Goal: Navigation & Orientation: Find specific page/section

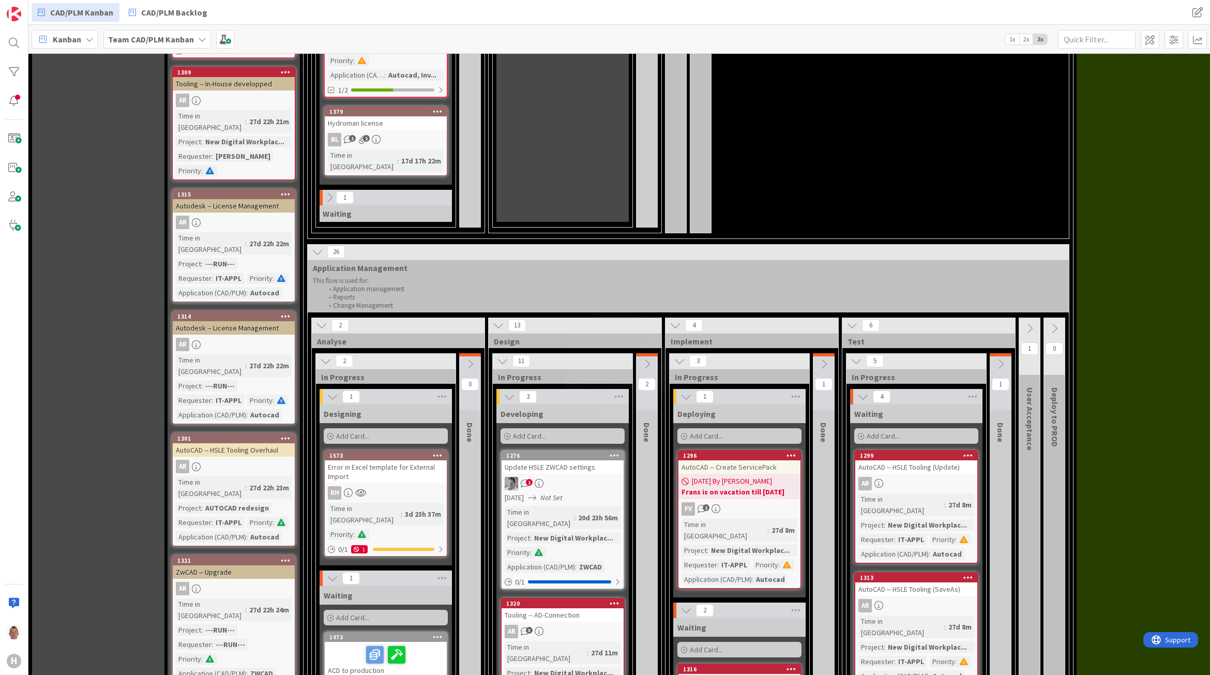
scroll to position [452, 0]
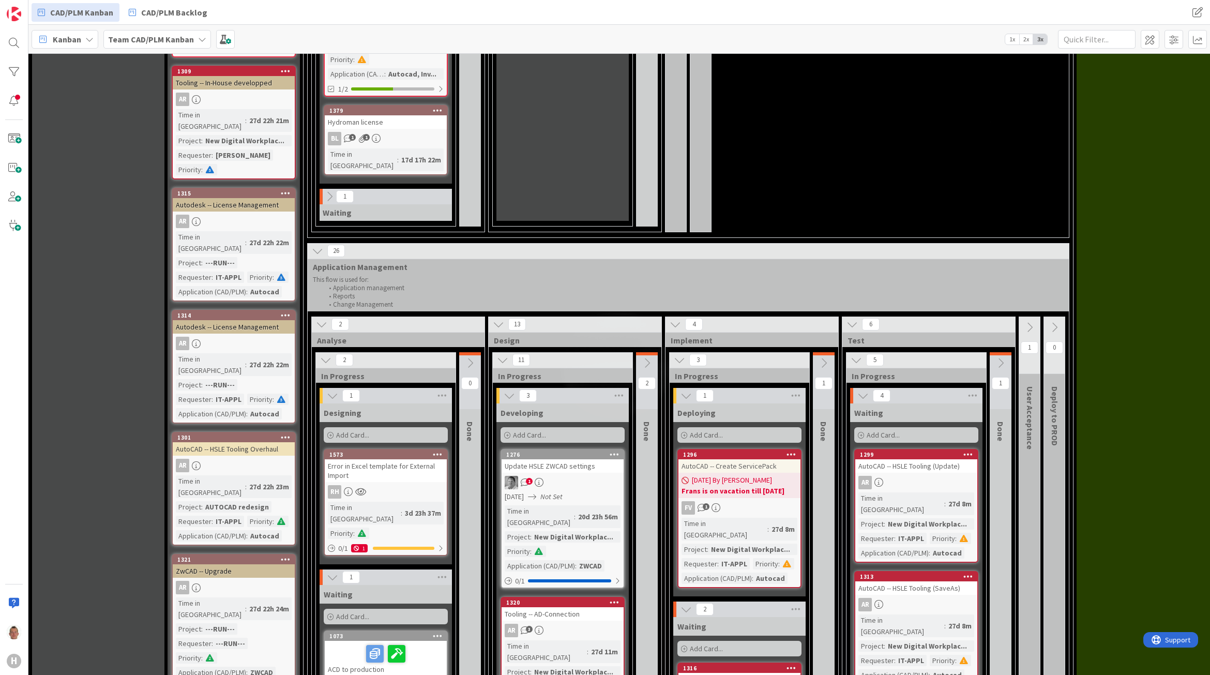
click at [323, 190] on button at bounding box center [329, 196] width 13 height 13
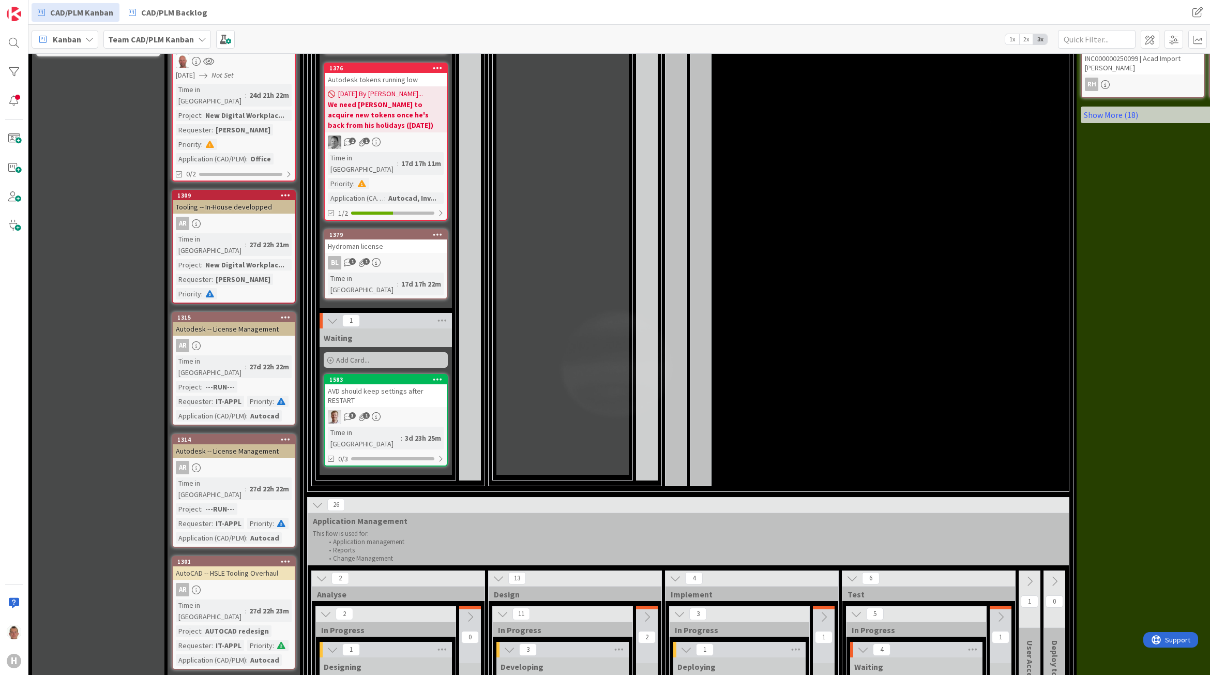
scroll to position [0, 0]
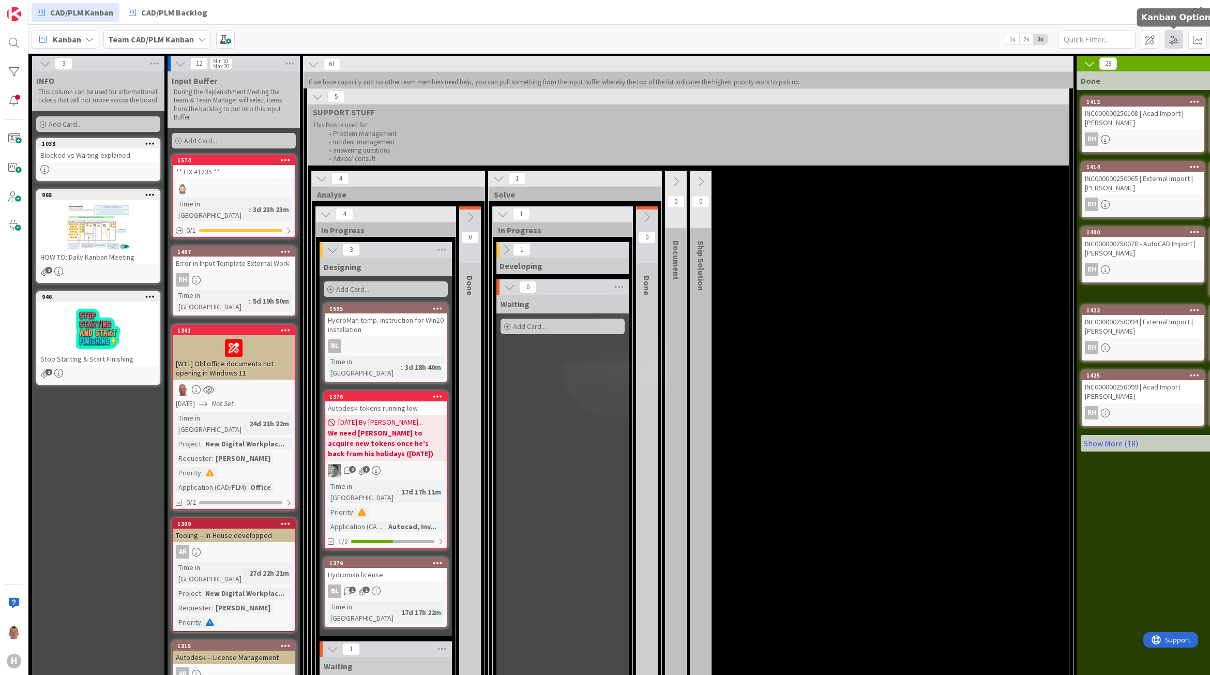
click at [1169, 41] on span at bounding box center [1173, 39] width 19 height 19
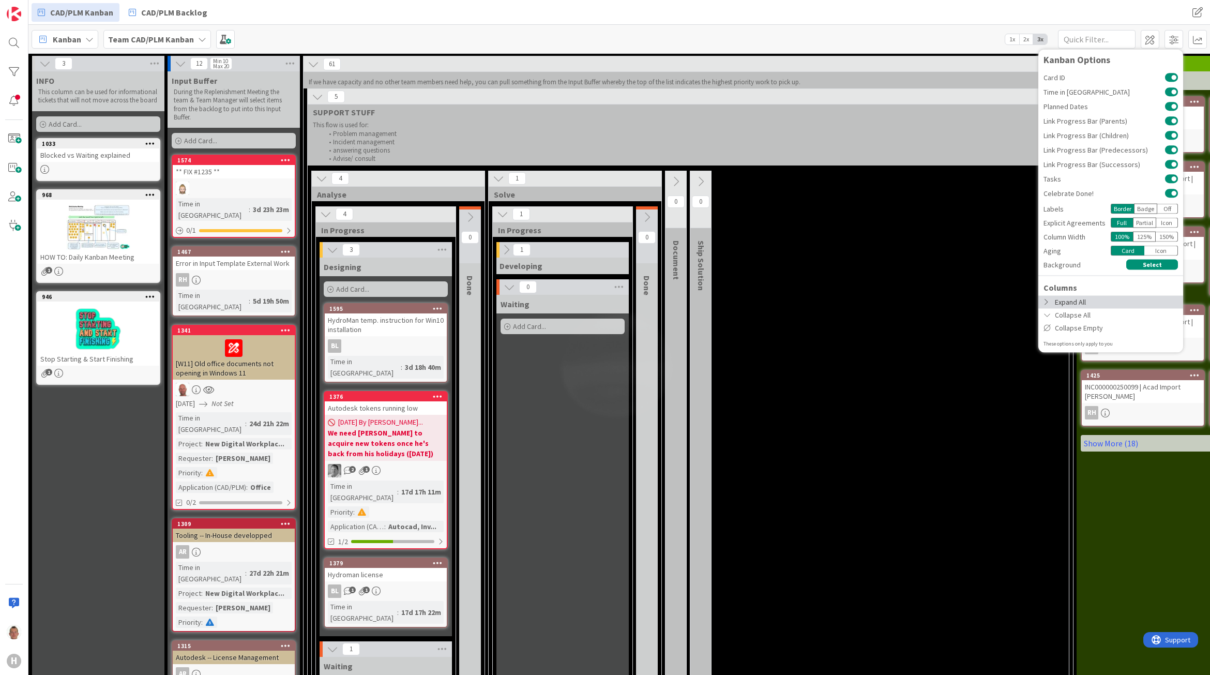
click at [1081, 300] on div "Expand All" at bounding box center [1110, 301] width 145 height 13
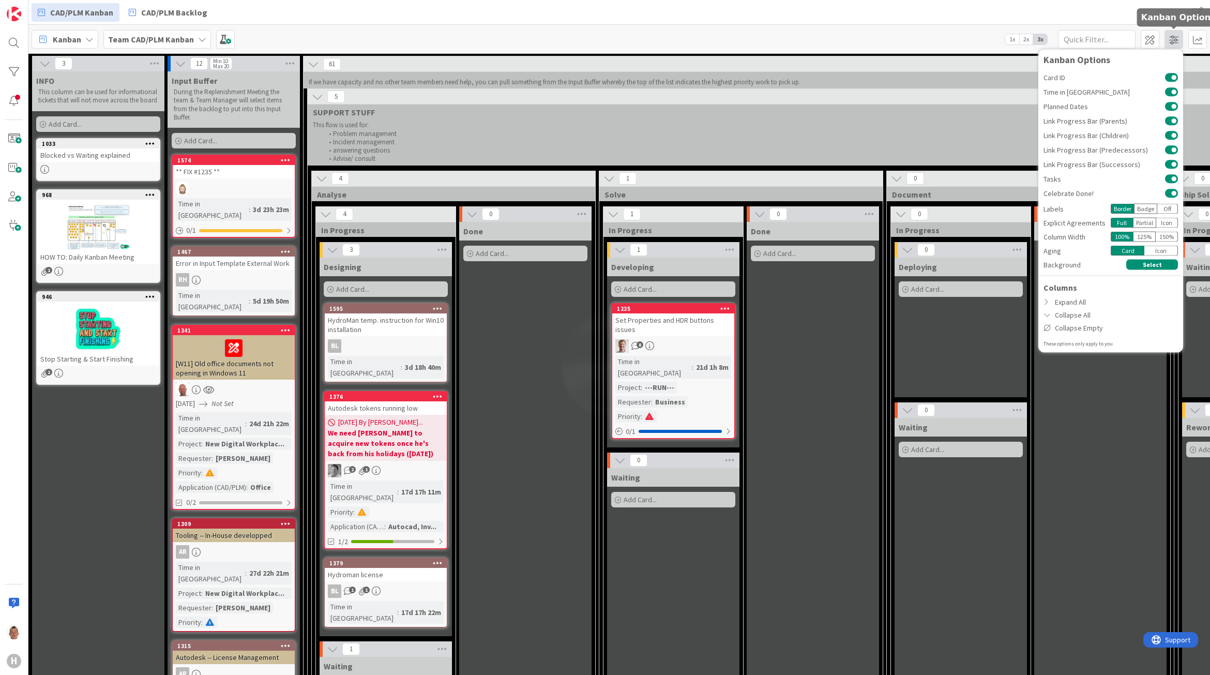
click at [1172, 35] on span at bounding box center [1173, 39] width 19 height 19
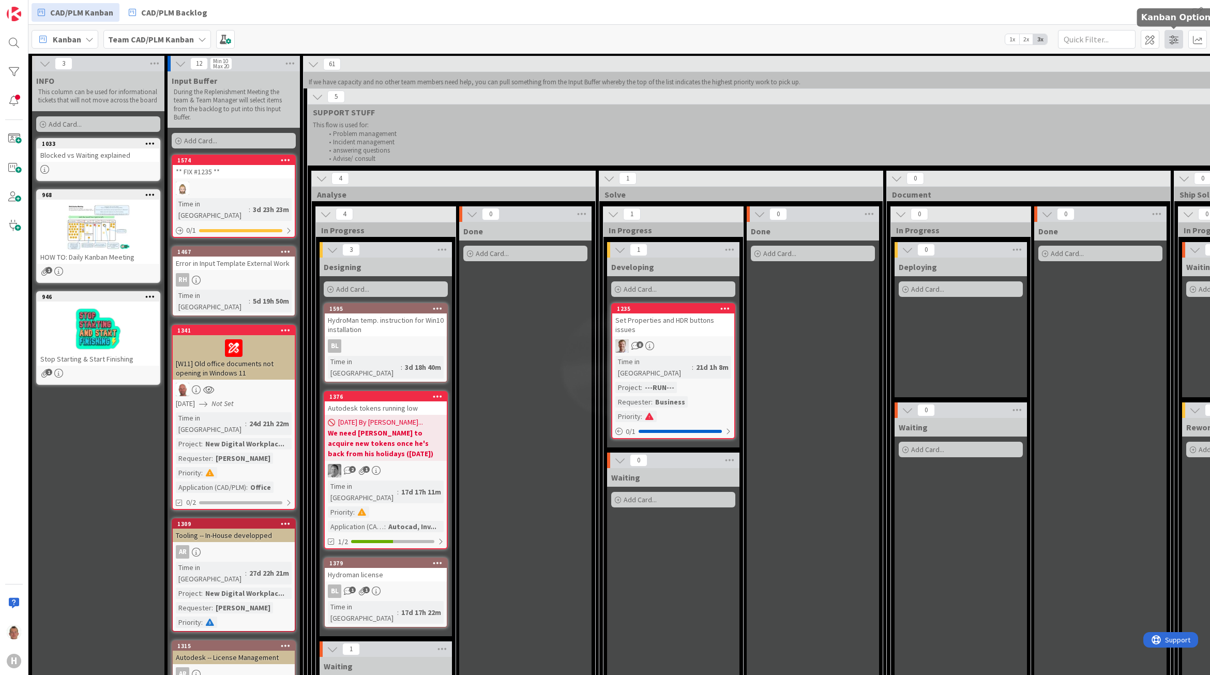
click at [1172, 37] on span at bounding box center [1173, 39] width 19 height 19
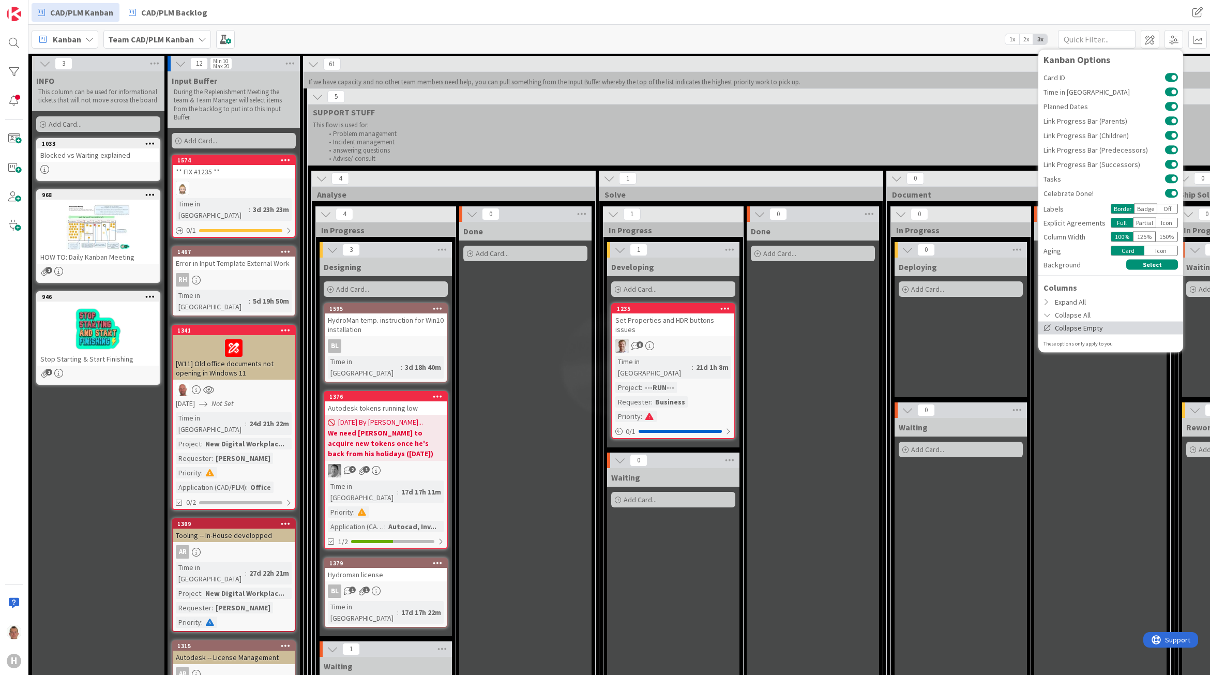
click at [1071, 324] on div "Collapse Empty" at bounding box center [1110, 327] width 145 height 13
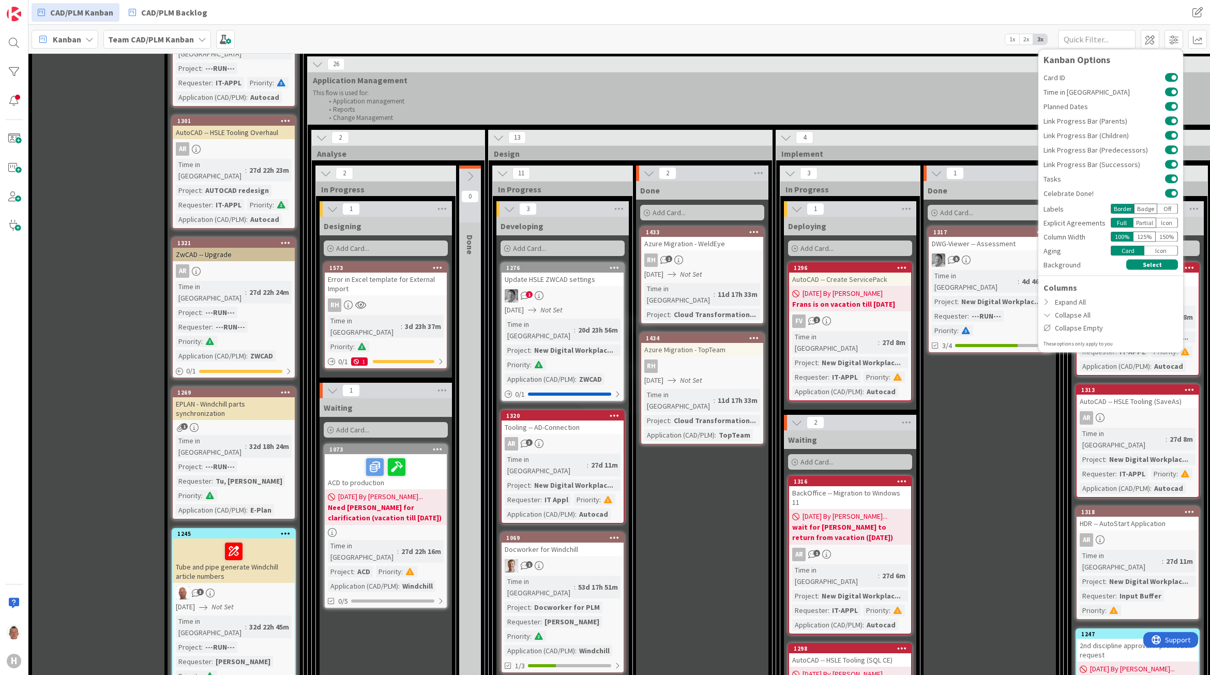
scroll to position [775, 0]
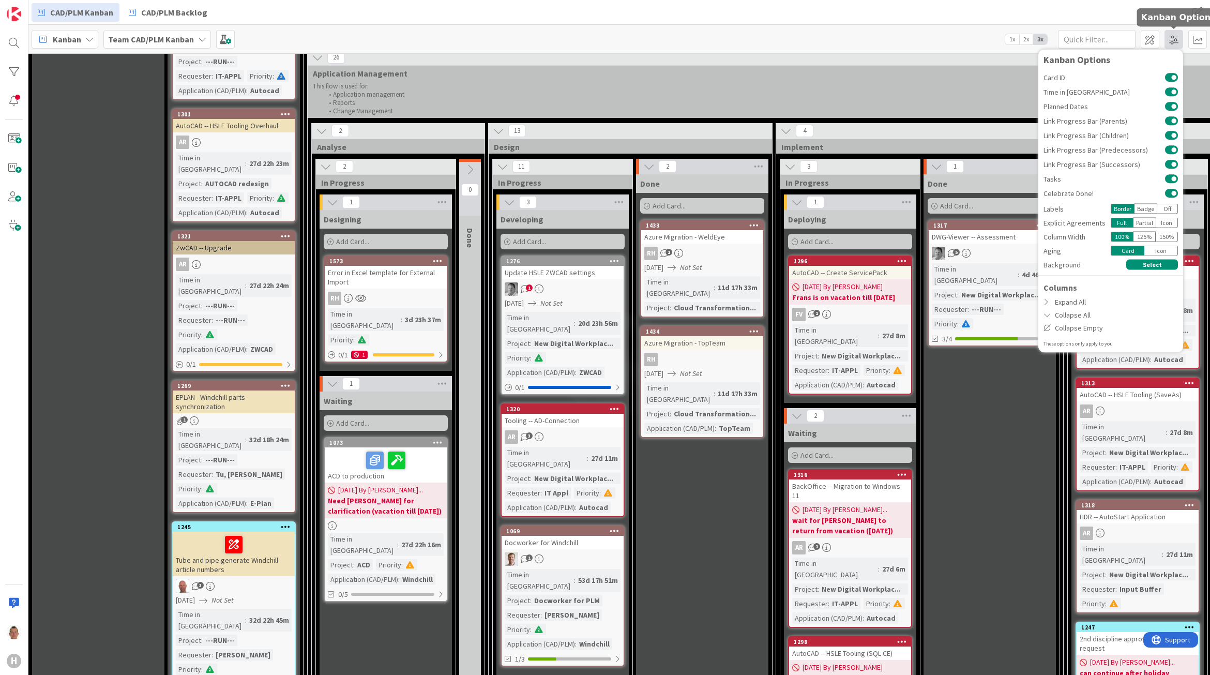
click at [1179, 41] on span at bounding box center [1173, 39] width 19 height 19
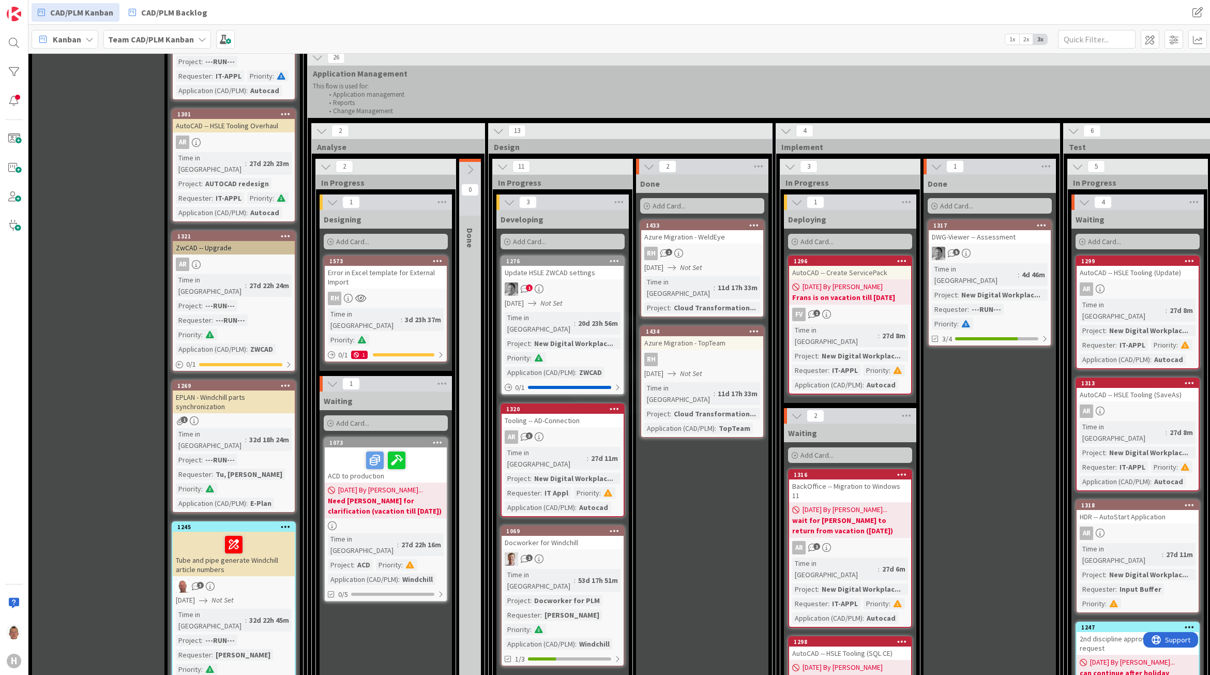
drag, startPoint x: 968, startPoint y: 357, endPoint x: 1008, endPoint y: 359, distance: 40.4
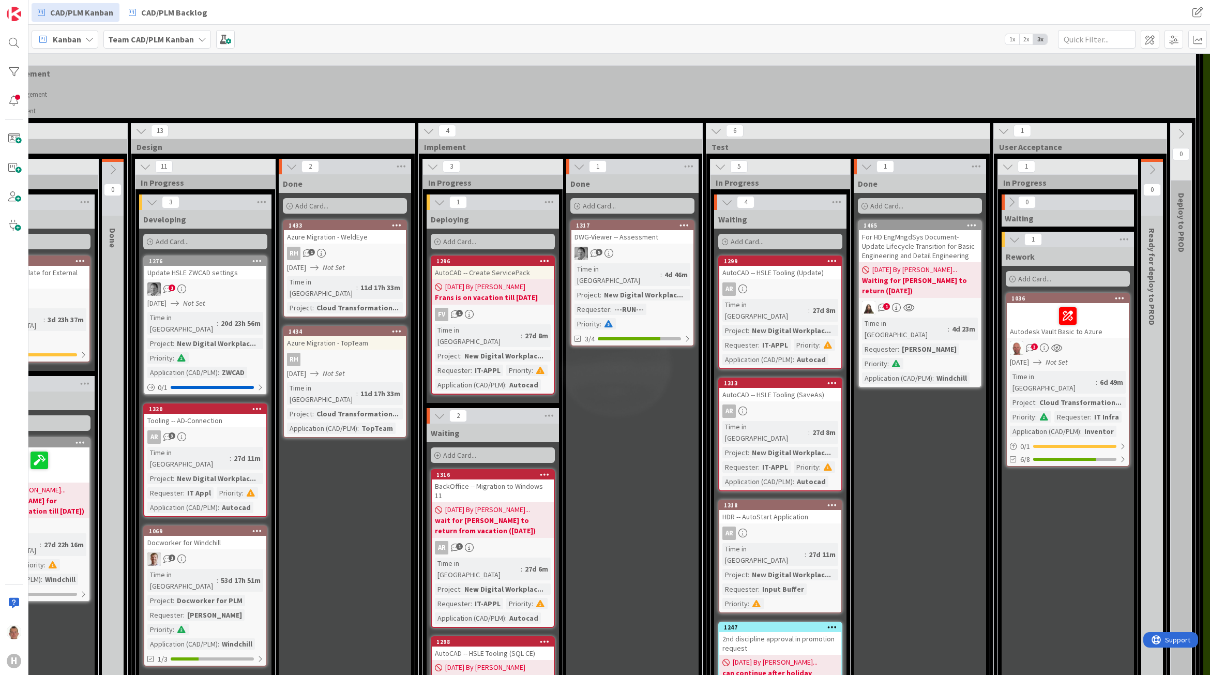
scroll to position [775, 352]
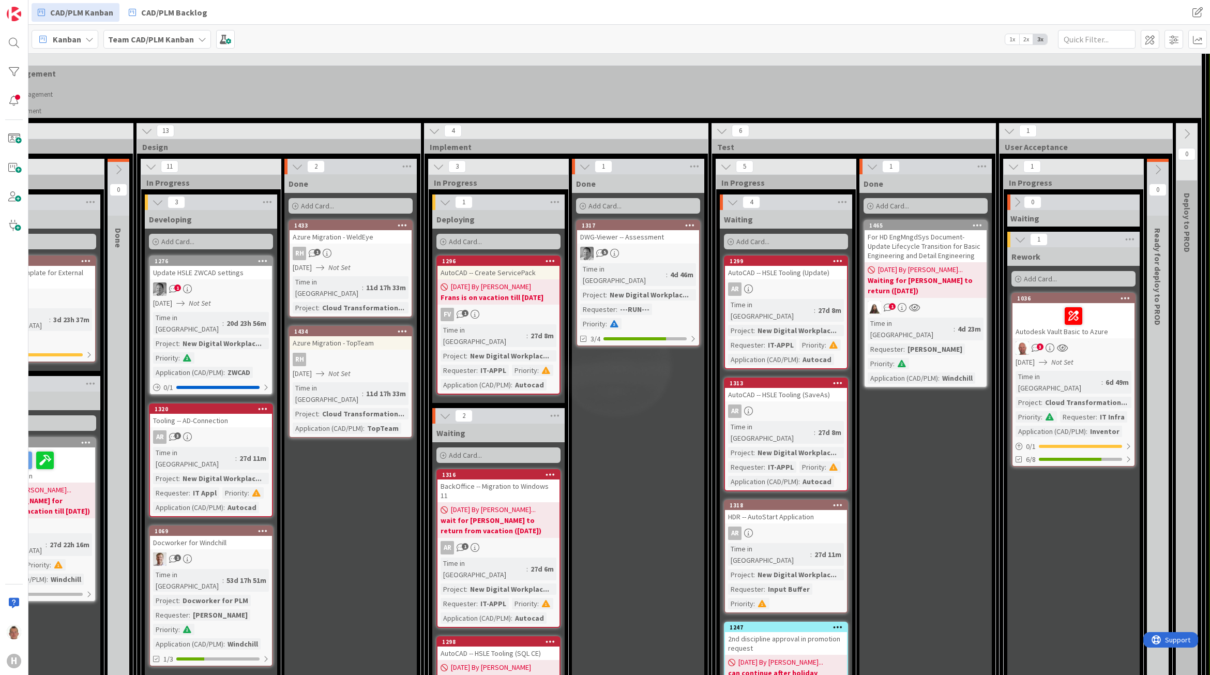
click at [1034, 343] on icon "3" at bounding box center [1035, 347] width 9 height 9
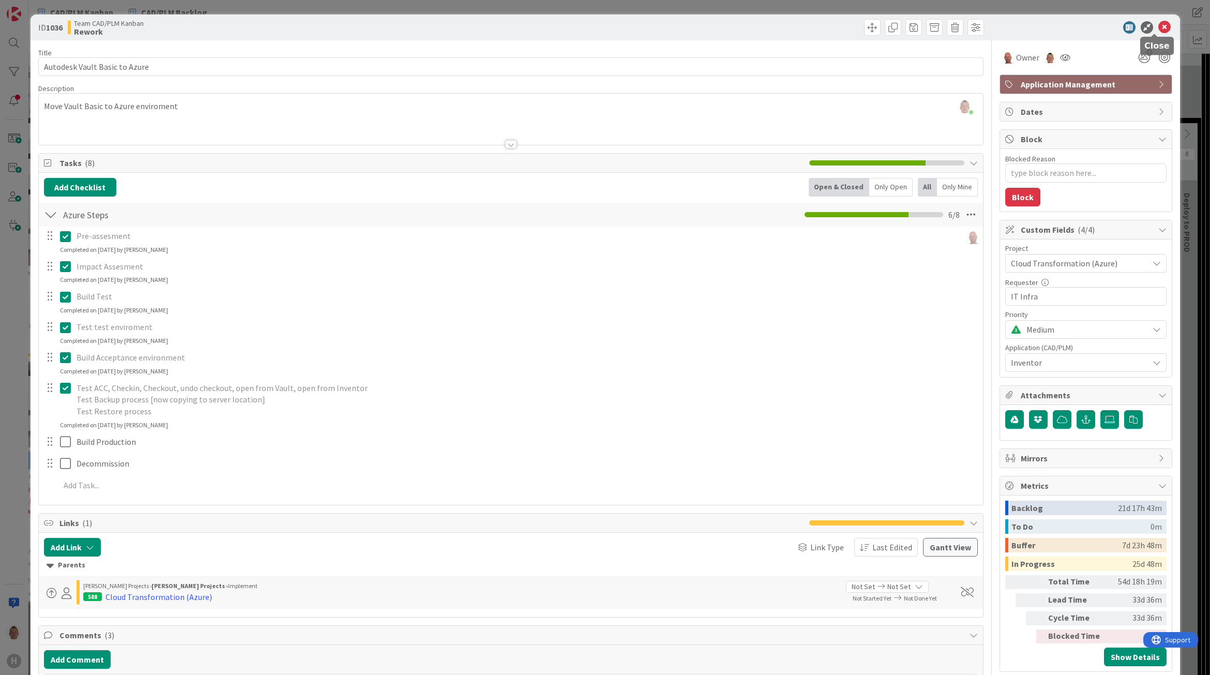
click at [1158, 25] on icon at bounding box center [1164, 27] width 12 height 12
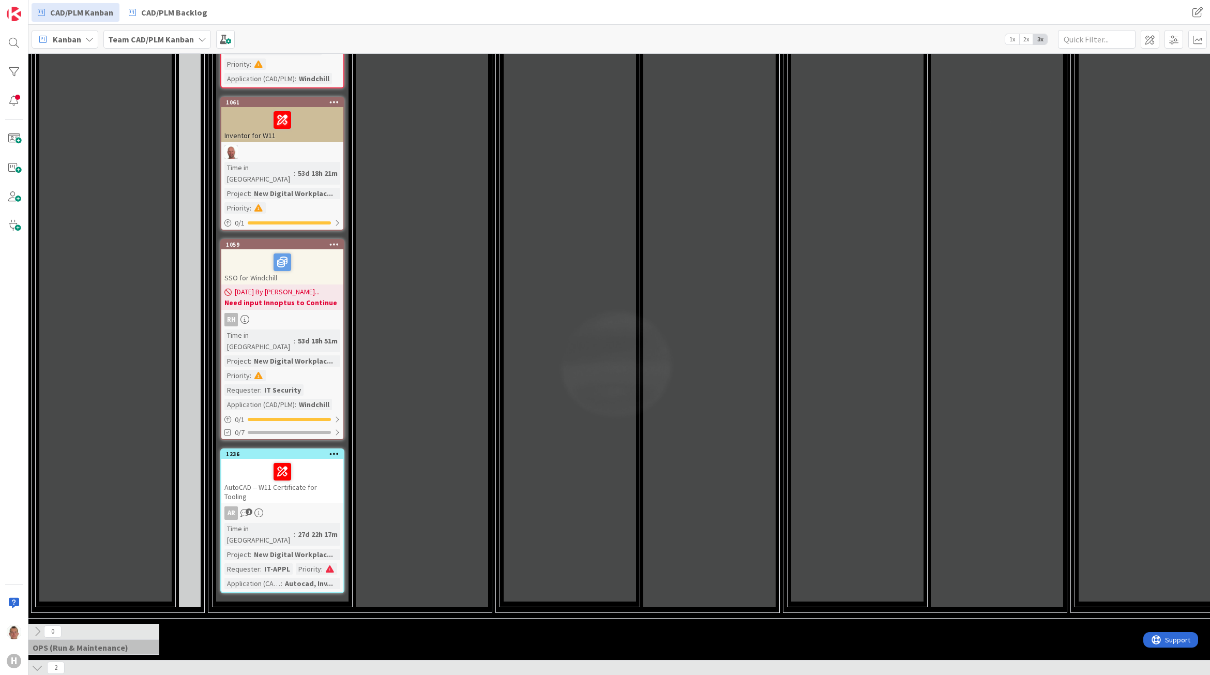
scroll to position [2326, 172]
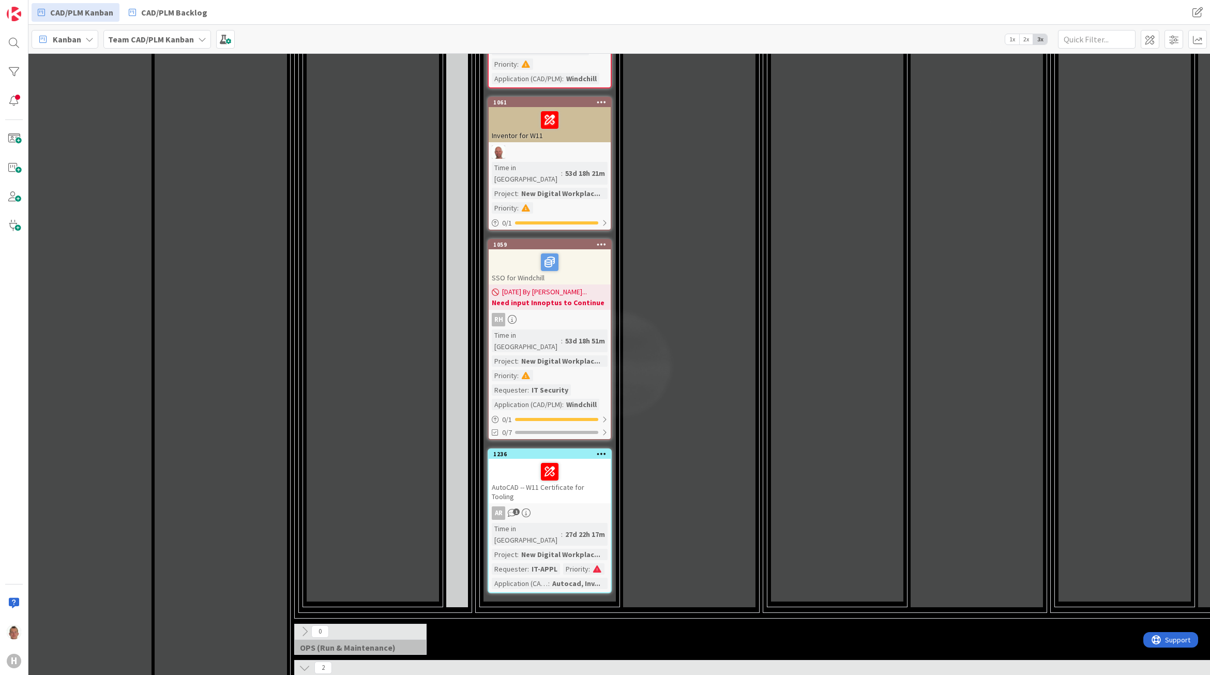
drag, startPoint x: 530, startPoint y: 350, endPoint x: 470, endPoint y: 348, distance: 59.5
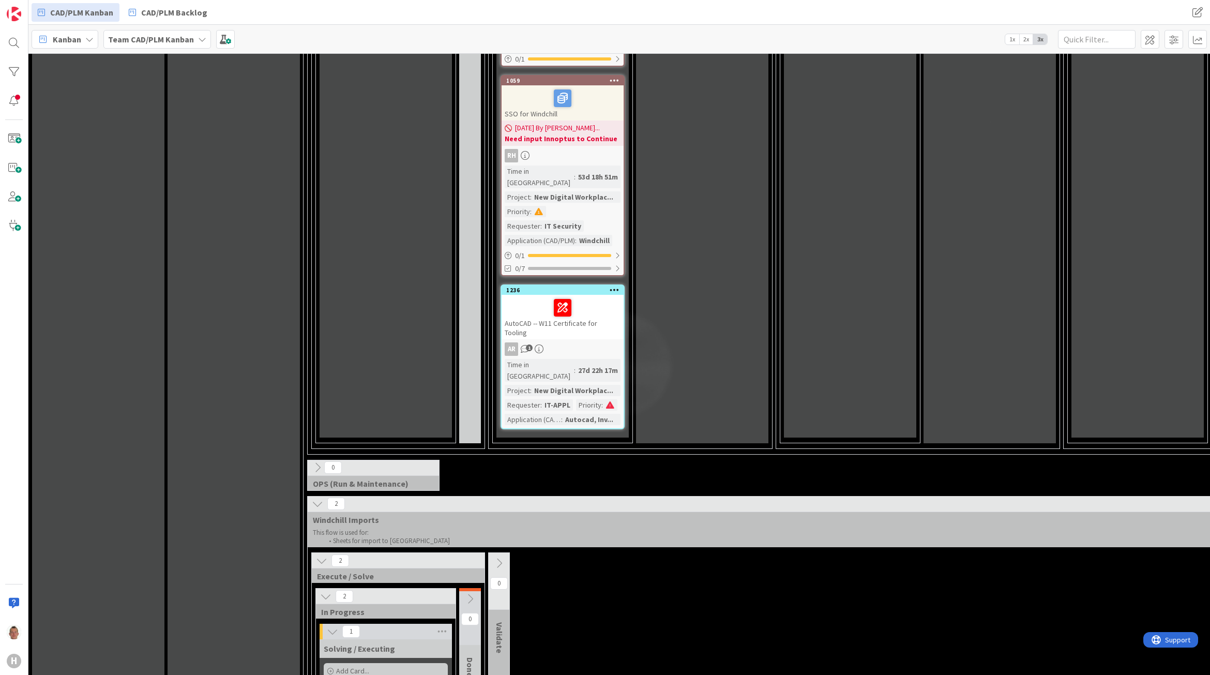
scroll to position [2455, 0]
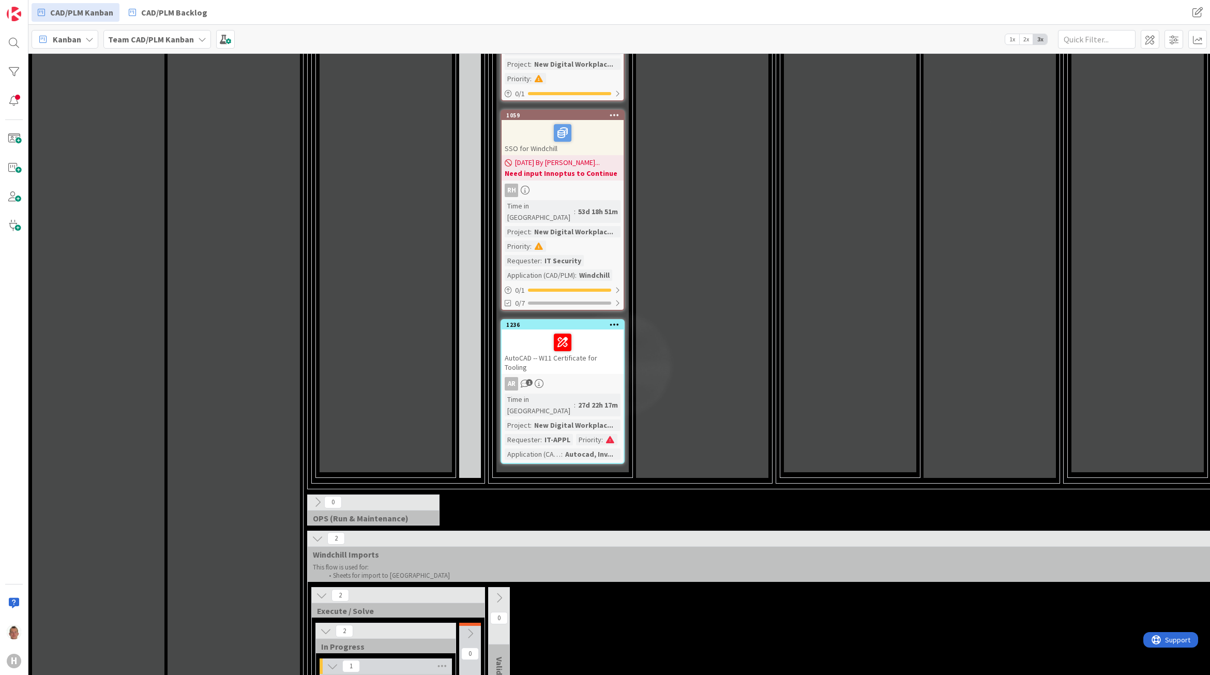
click at [318, 532] on icon at bounding box center [317, 537] width 11 height 11
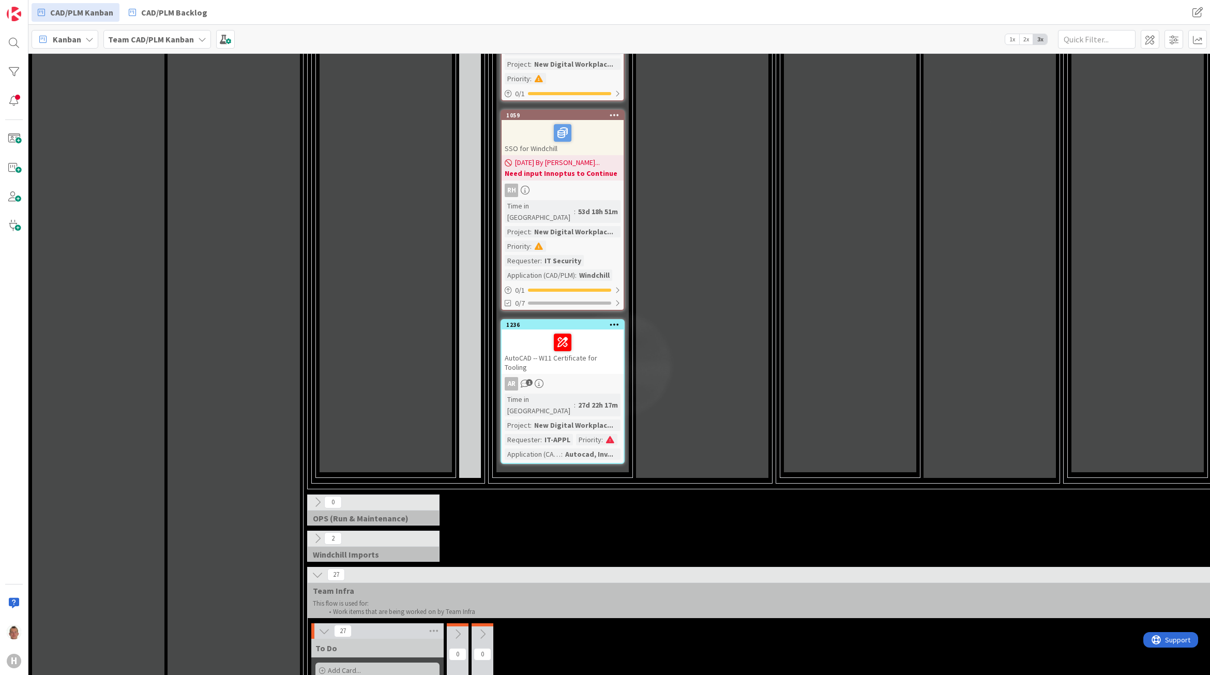
click at [318, 532] on icon at bounding box center [317, 537] width 11 height 11
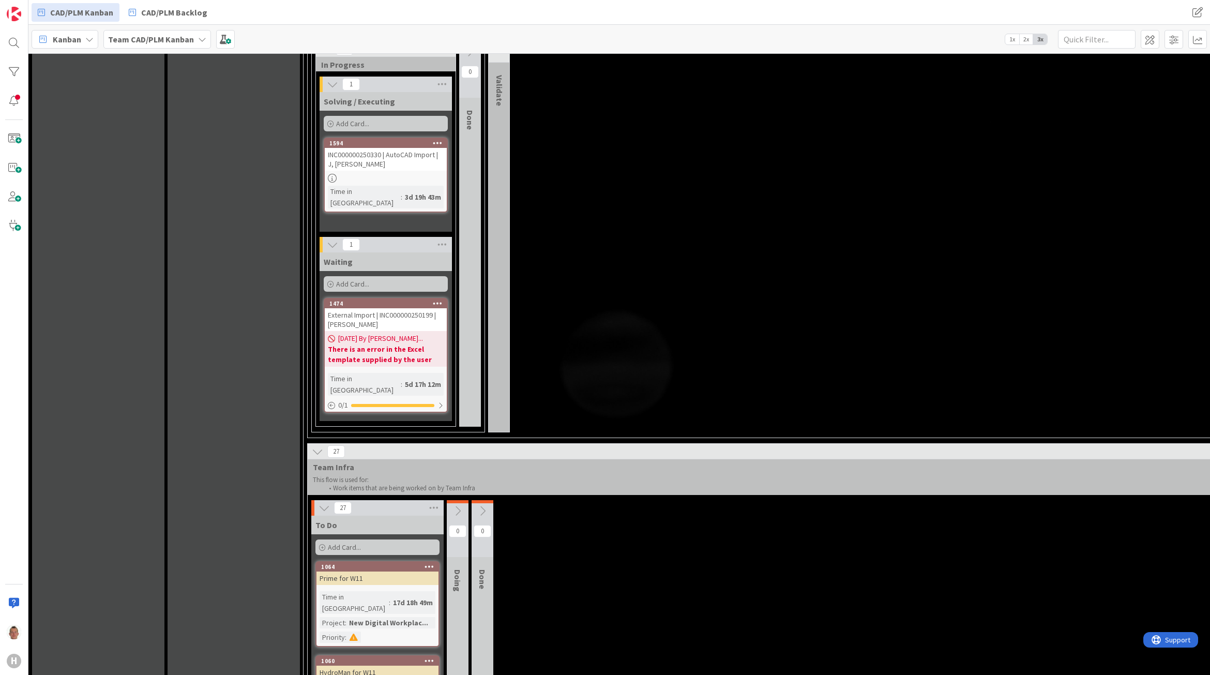
click at [319, 446] on icon at bounding box center [317, 451] width 11 height 11
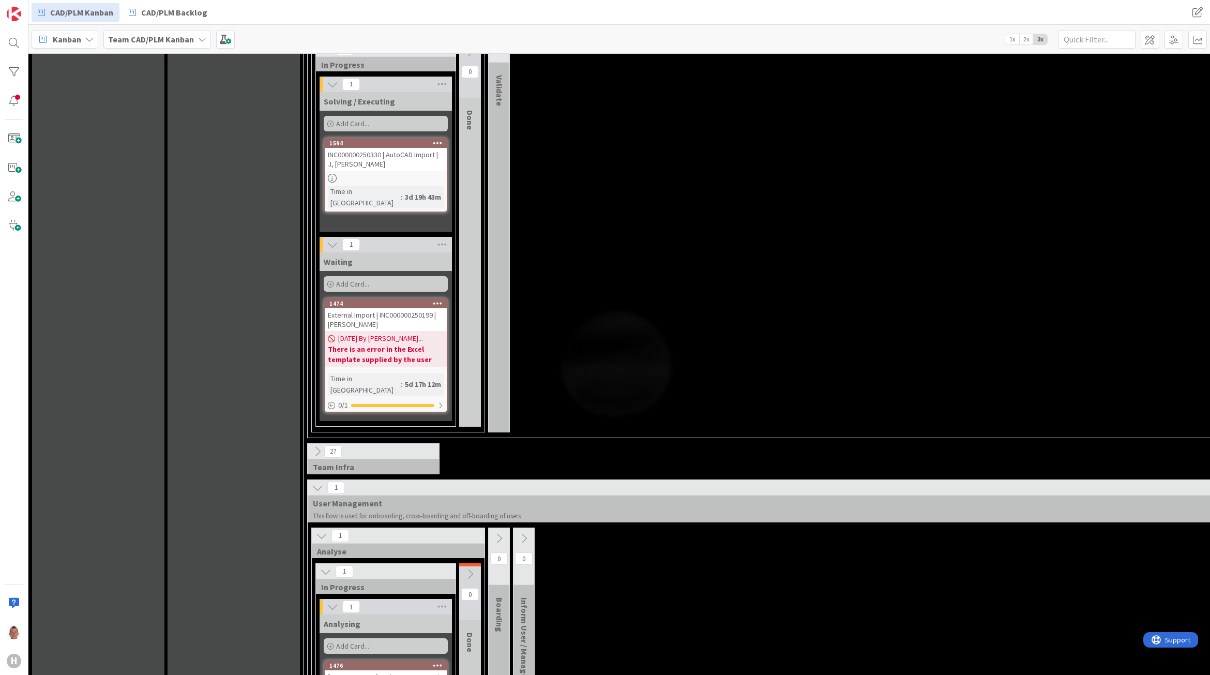
scroll to position [3022, 0]
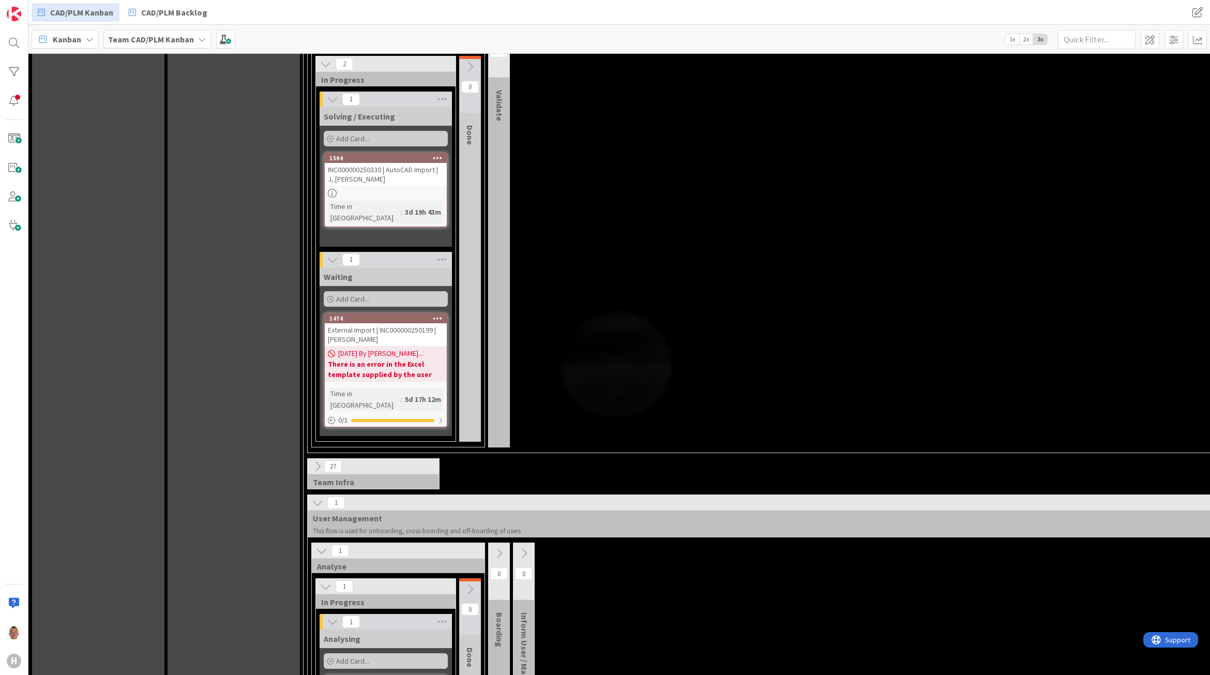
click at [319, 497] on icon at bounding box center [317, 502] width 11 height 11
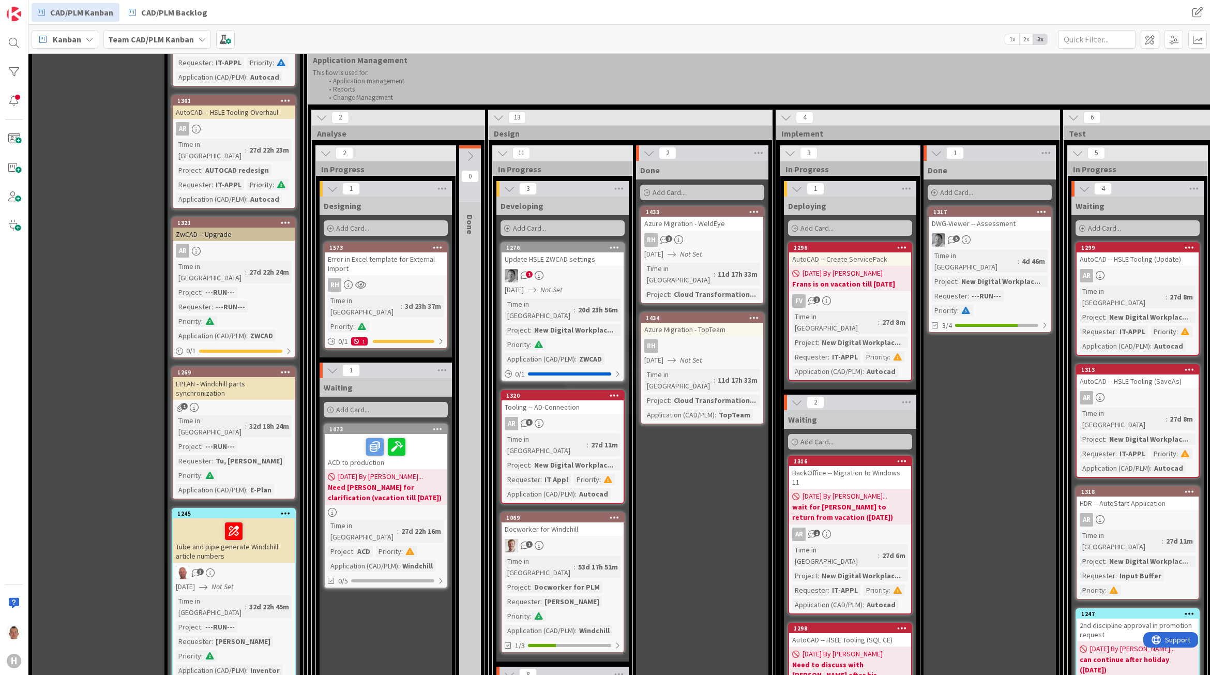
scroll to position [786, 0]
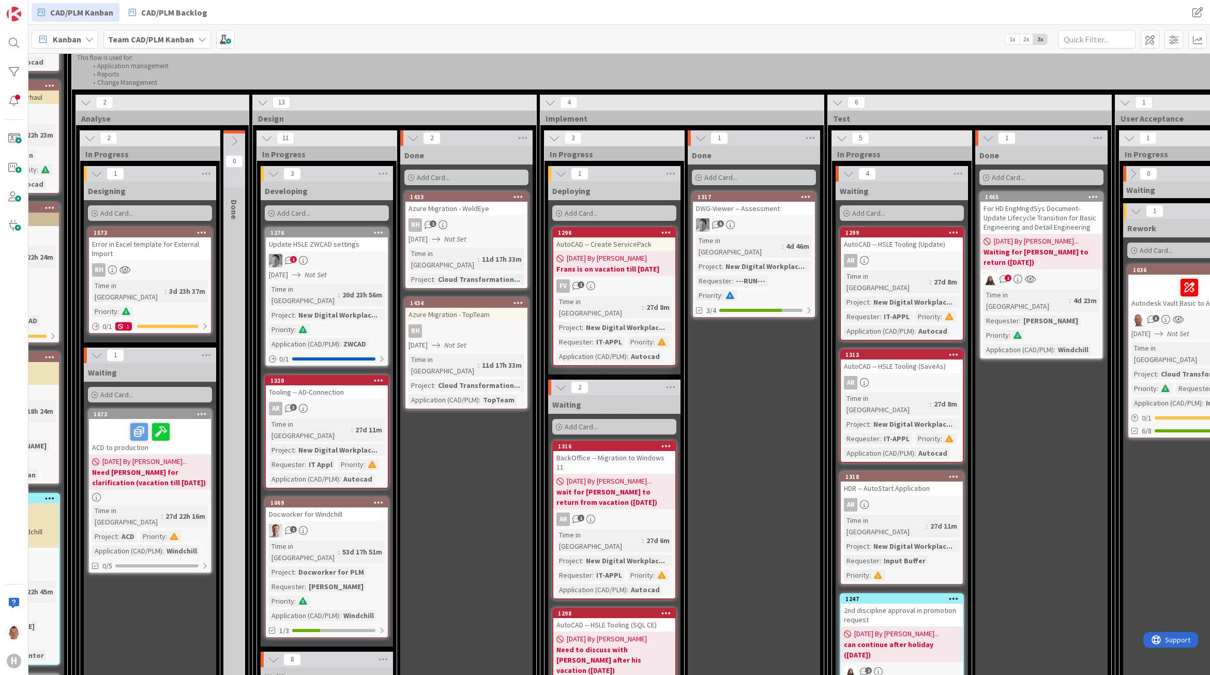
drag, startPoint x: 693, startPoint y: 396, endPoint x: 737, endPoint y: 401, distance: 44.6
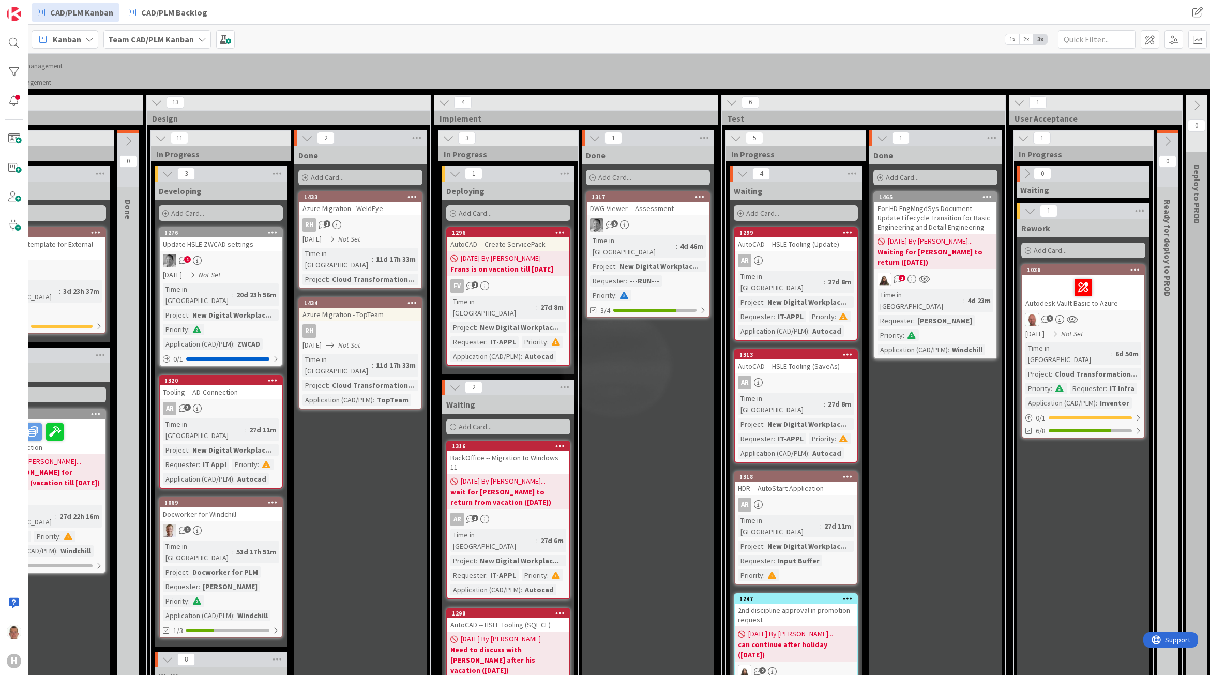
drag, startPoint x: 679, startPoint y: 363, endPoint x: 720, endPoint y: 362, distance: 41.4
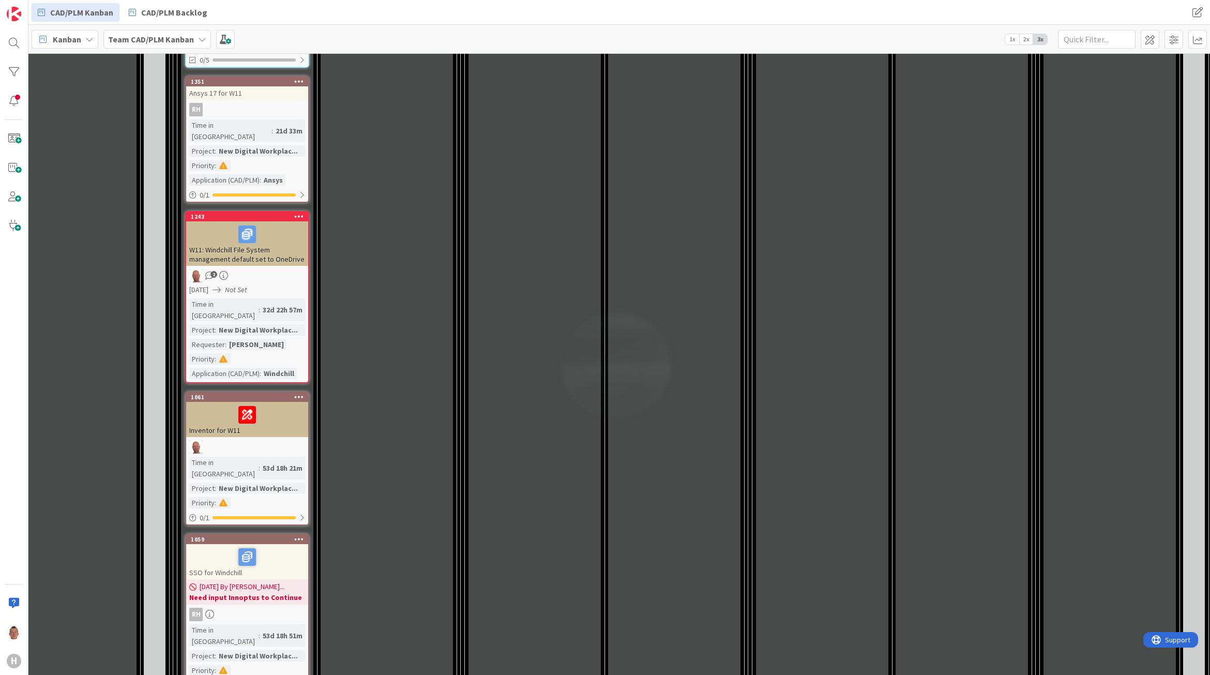
drag, startPoint x: 396, startPoint y: 293, endPoint x: 368, endPoint y: 288, distance: 28.7
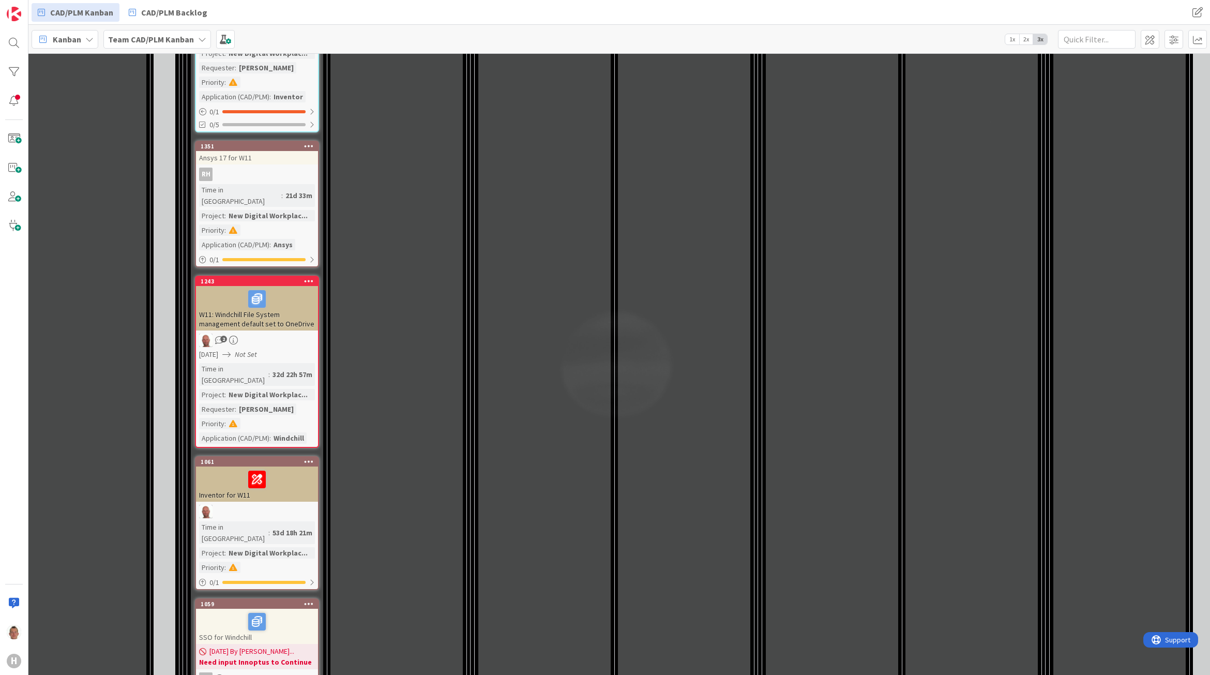
scroll to position [1967, 86]
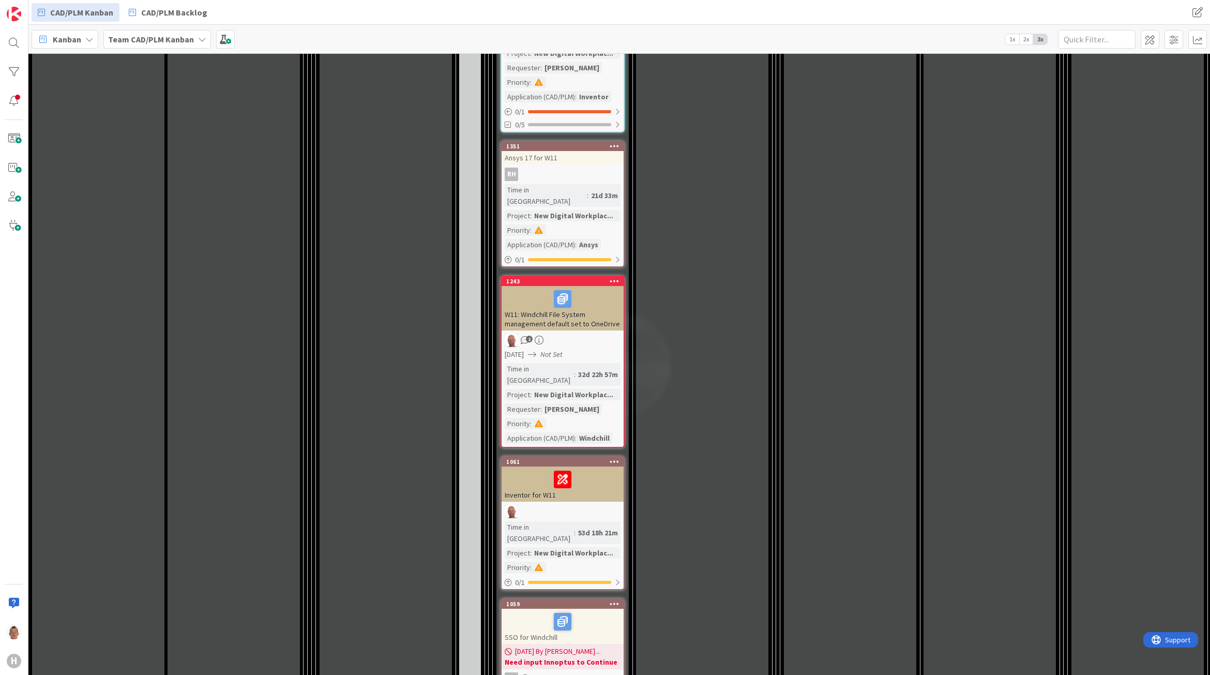
drag, startPoint x: 476, startPoint y: 340, endPoint x: 386, endPoint y: 338, distance: 90.0
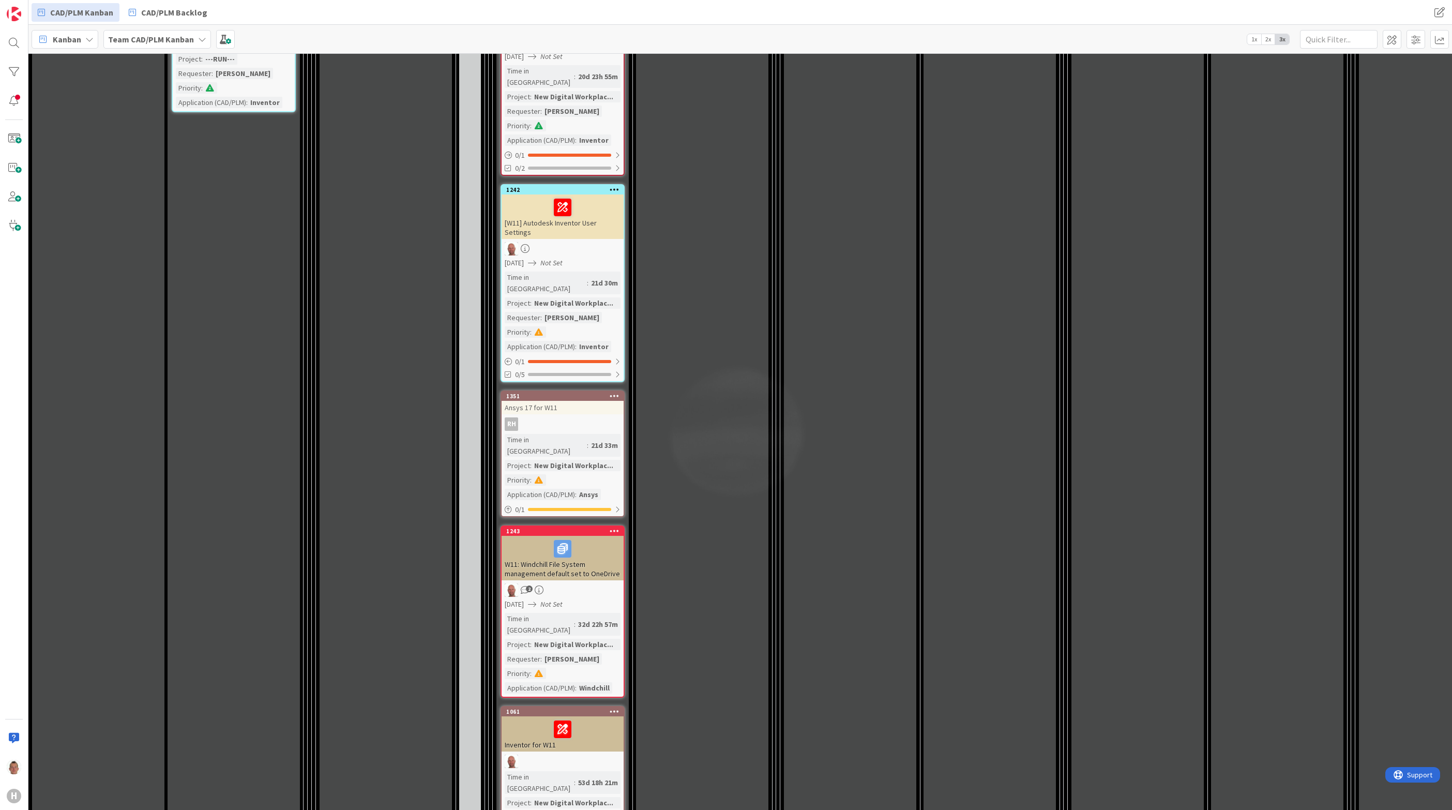
scroll to position [1706, 0]
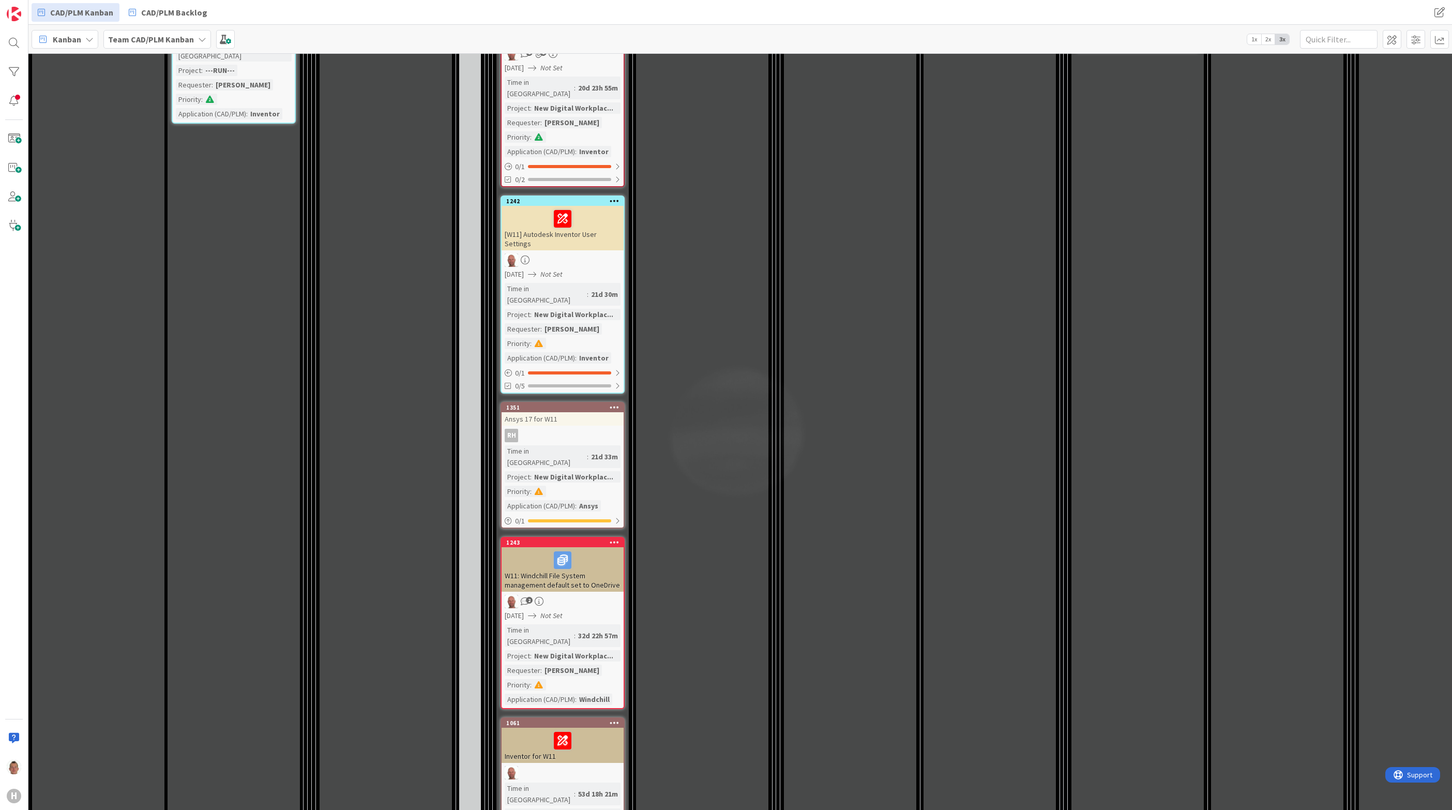
click at [584, 630] on div "32d 22h 57m" at bounding box center [597, 635] width 45 height 11
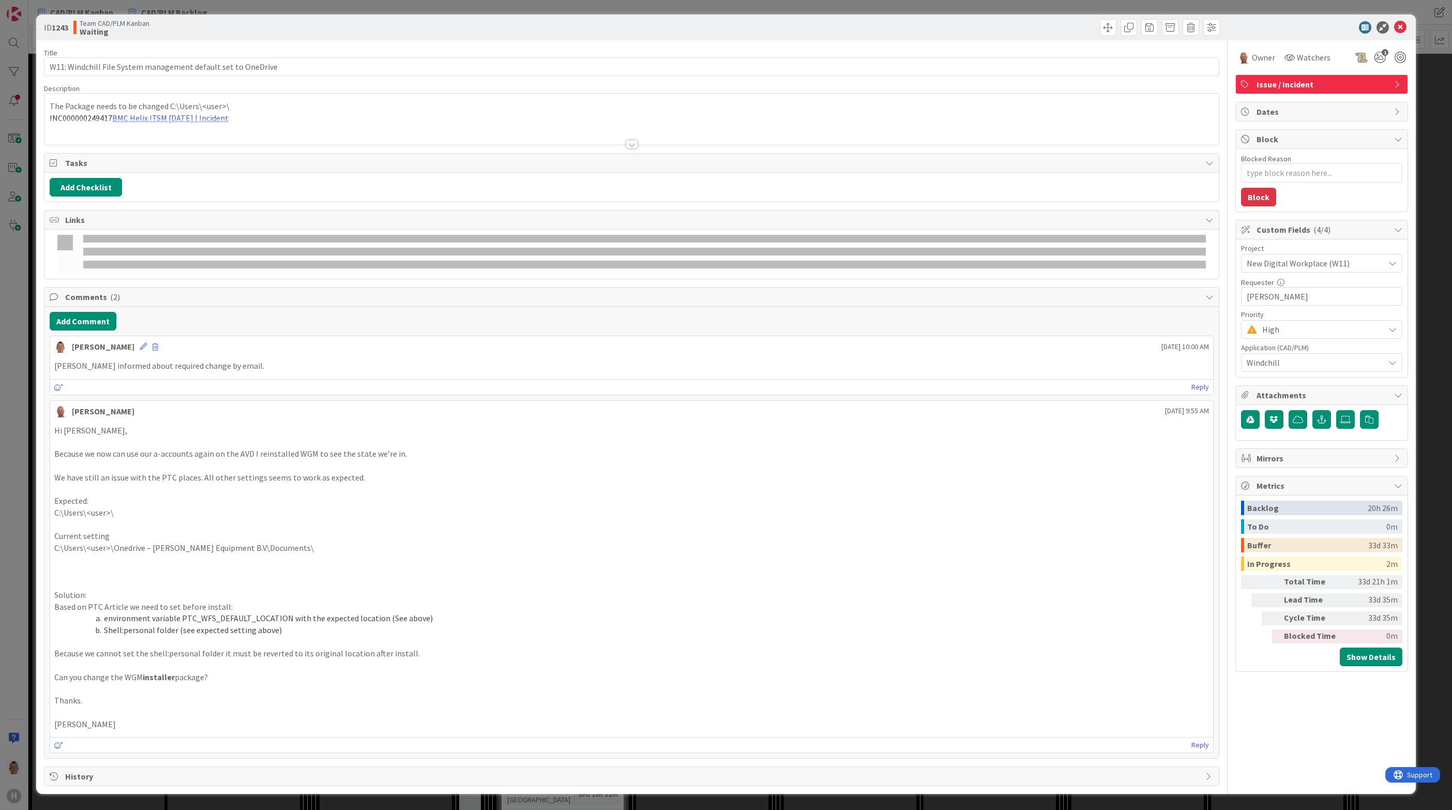
type textarea "x"
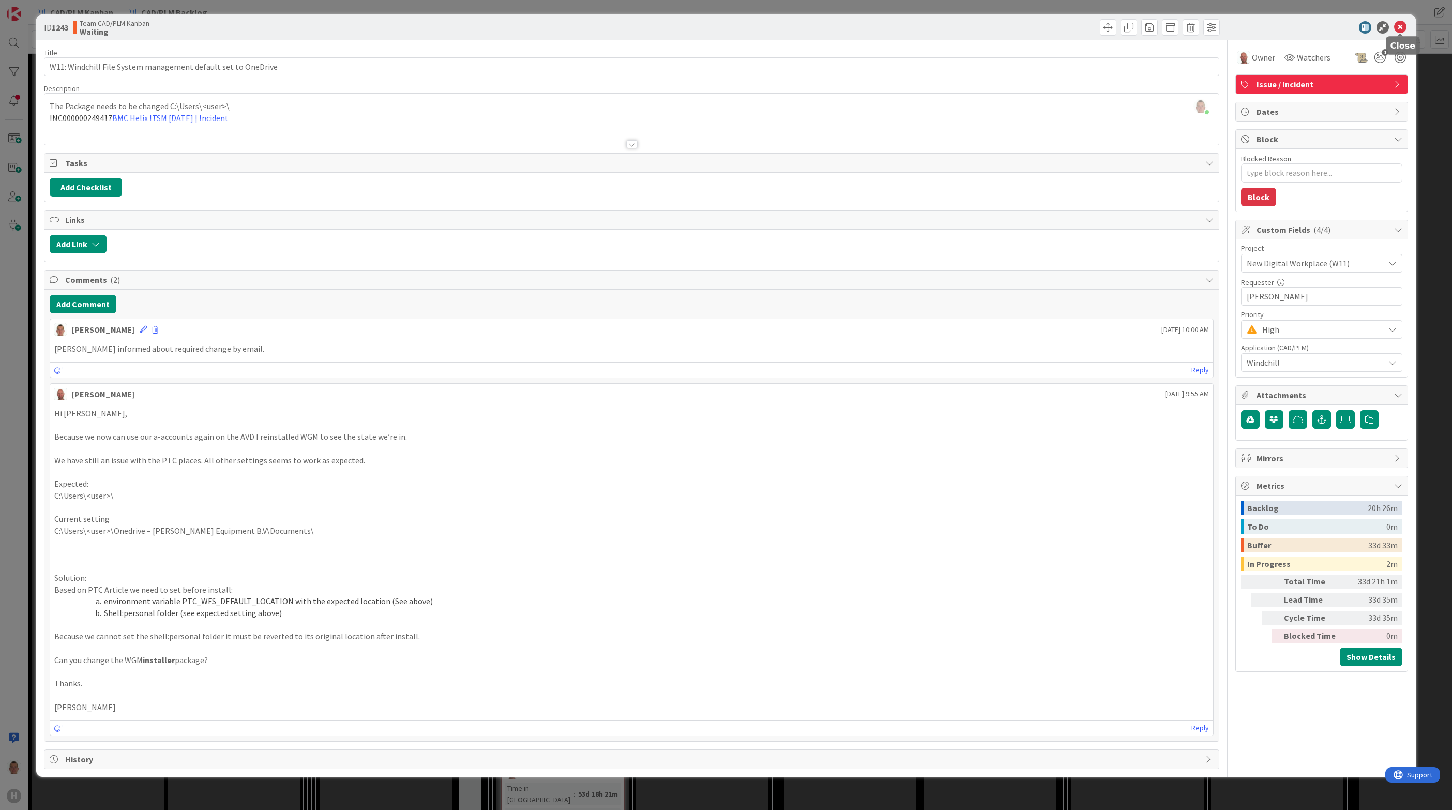
click at [1209, 24] on icon at bounding box center [1400, 27] width 12 height 12
